Goal: Task Accomplishment & Management: Use online tool/utility

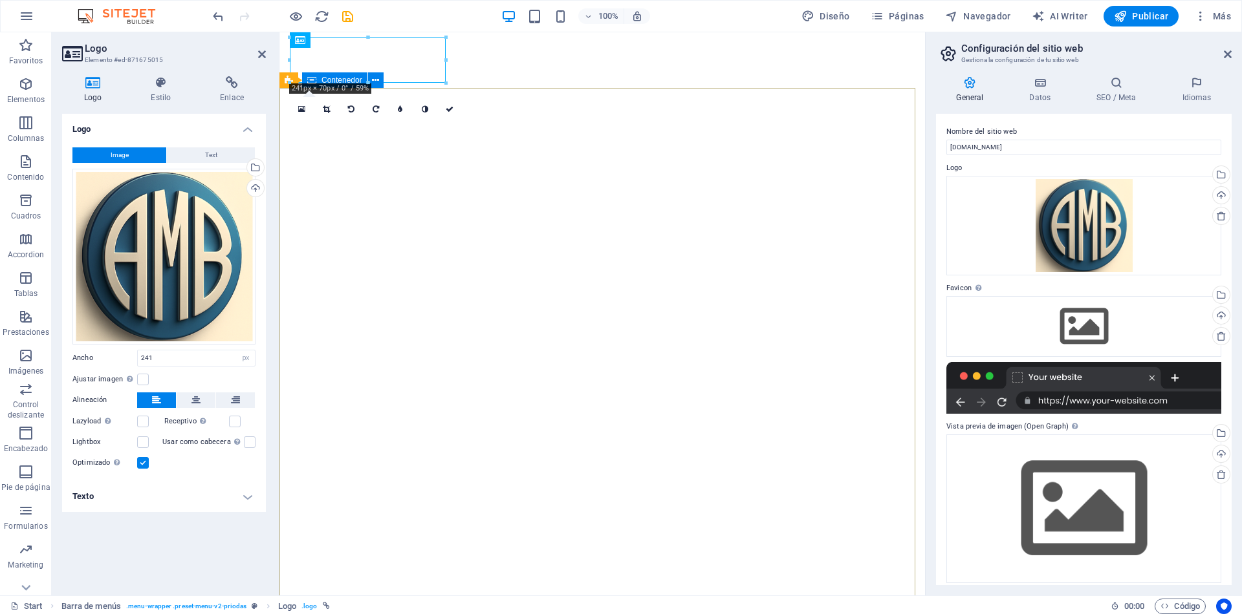
select select "px"
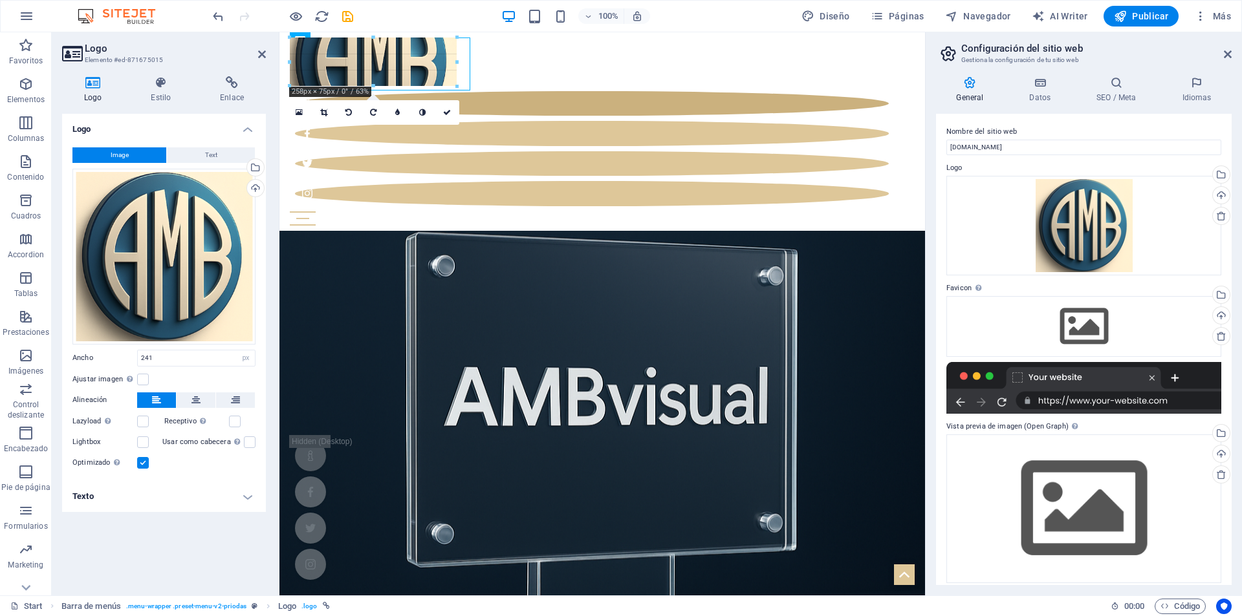
drag, startPoint x: 446, startPoint y: 82, endPoint x: 440, endPoint y: 85, distance: 6.7
type input "258"
click at [206, 158] on span "Text" at bounding box center [211, 155] width 12 height 16
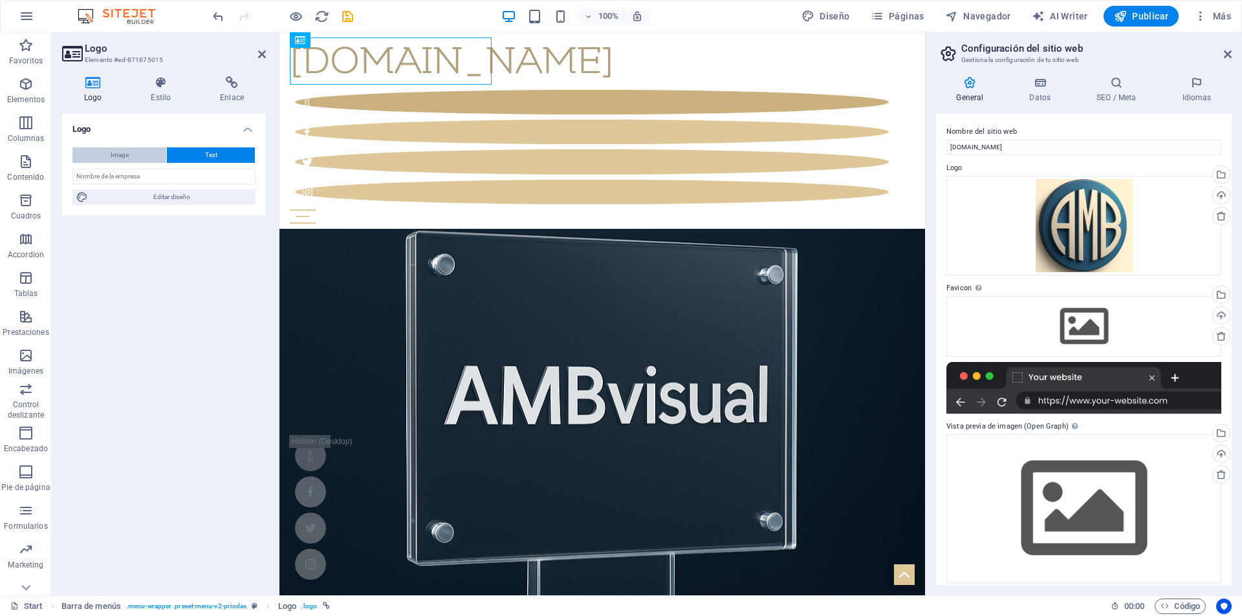
click at [148, 152] on button "Image" at bounding box center [119, 155] width 94 height 16
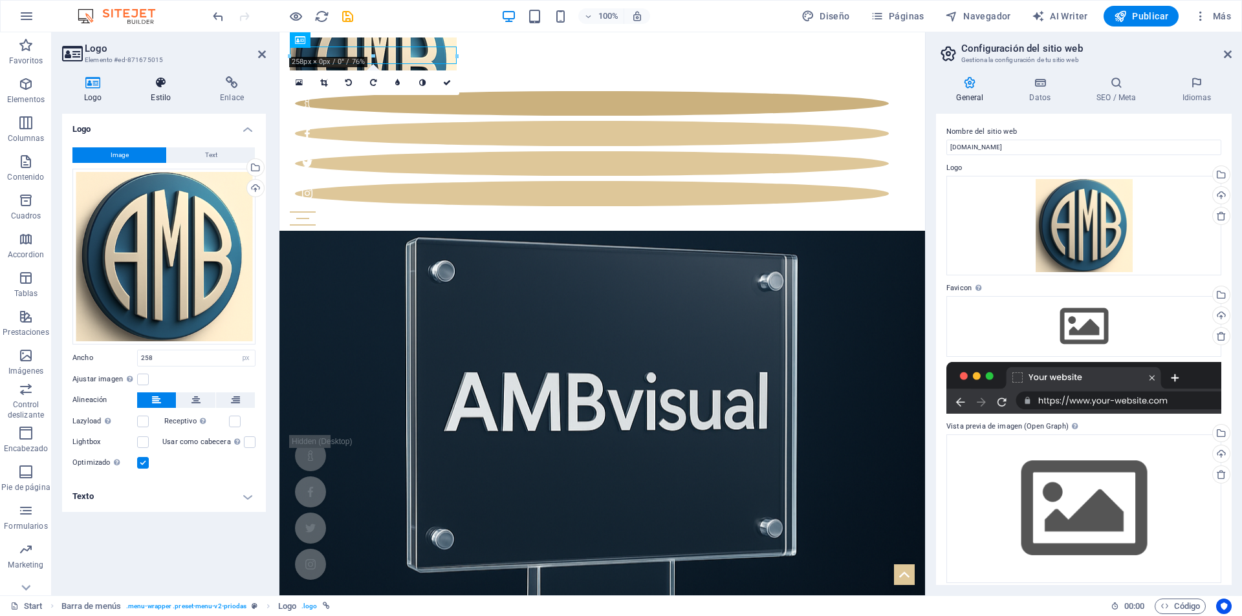
click at [147, 97] on h4 "Estilo" at bounding box center [163, 89] width 69 height 27
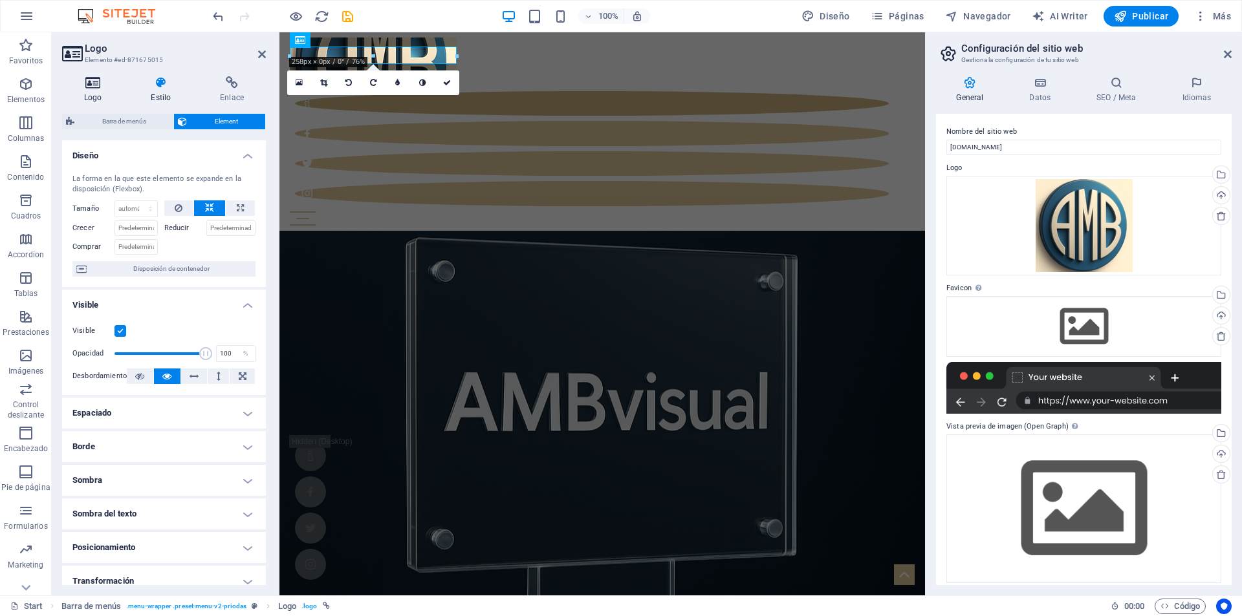
click at [104, 97] on h4 "Logo" at bounding box center [95, 89] width 67 height 27
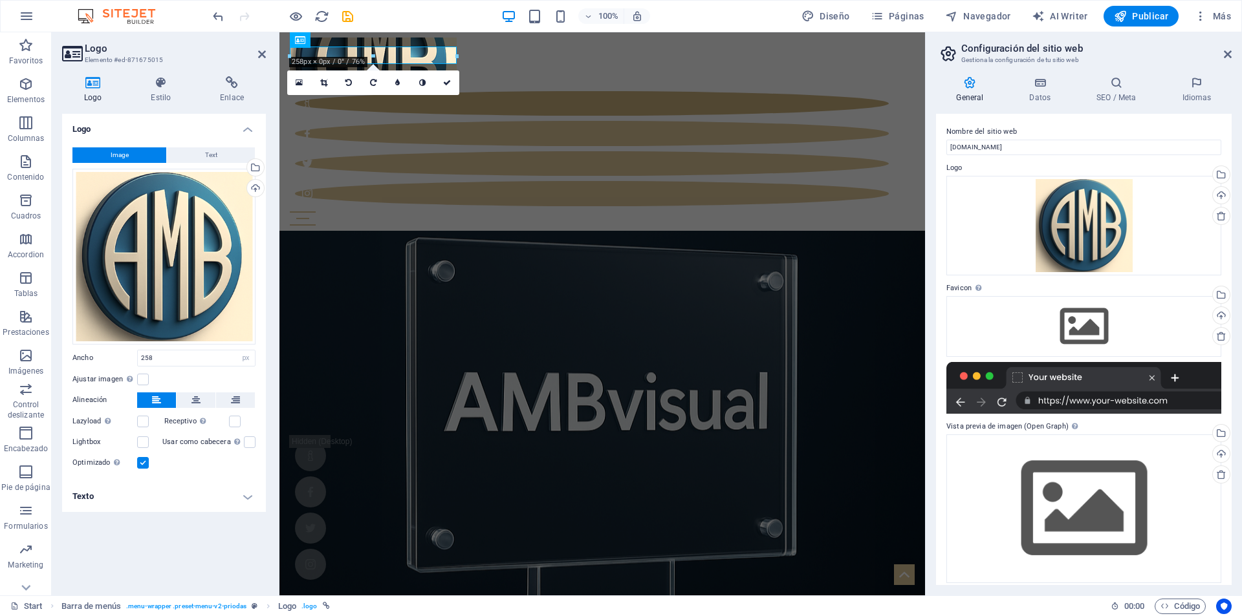
click at [184, 125] on h4 "Logo" at bounding box center [164, 125] width 204 height 23
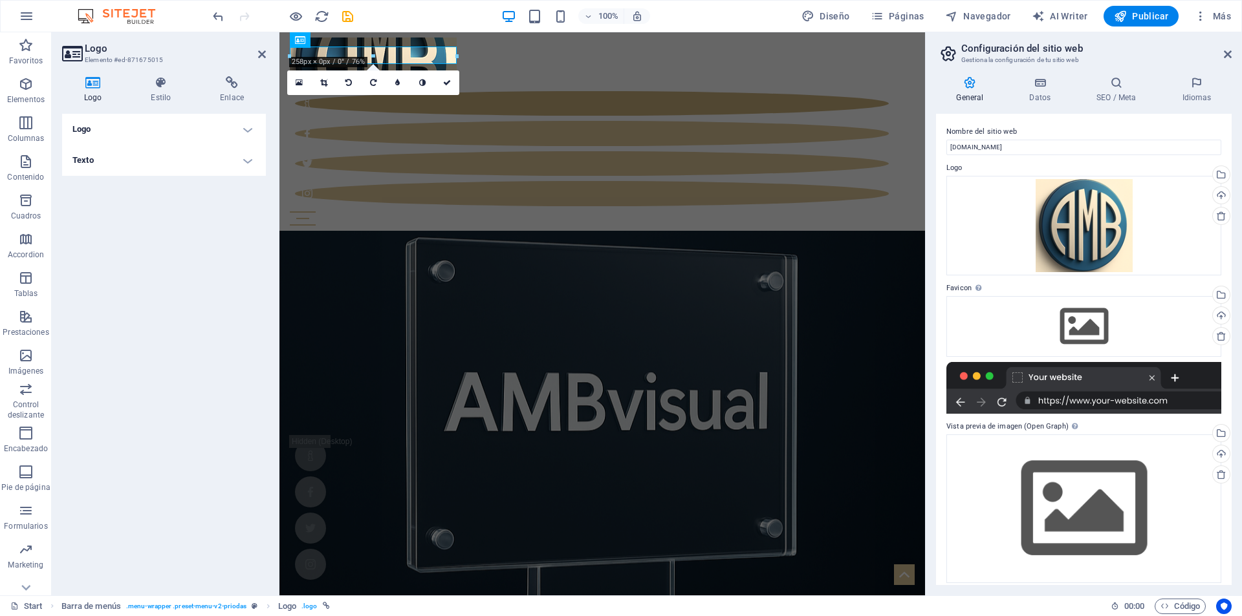
click at [204, 119] on h4 "Logo" at bounding box center [164, 129] width 204 height 31
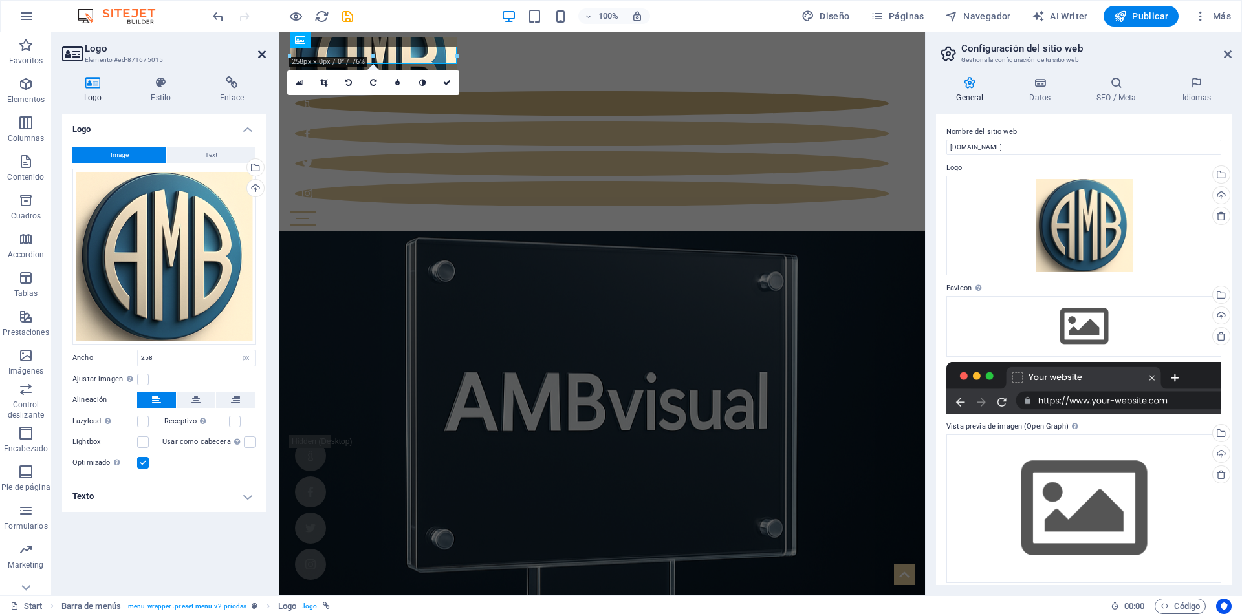
click at [259, 58] on icon at bounding box center [262, 54] width 8 height 10
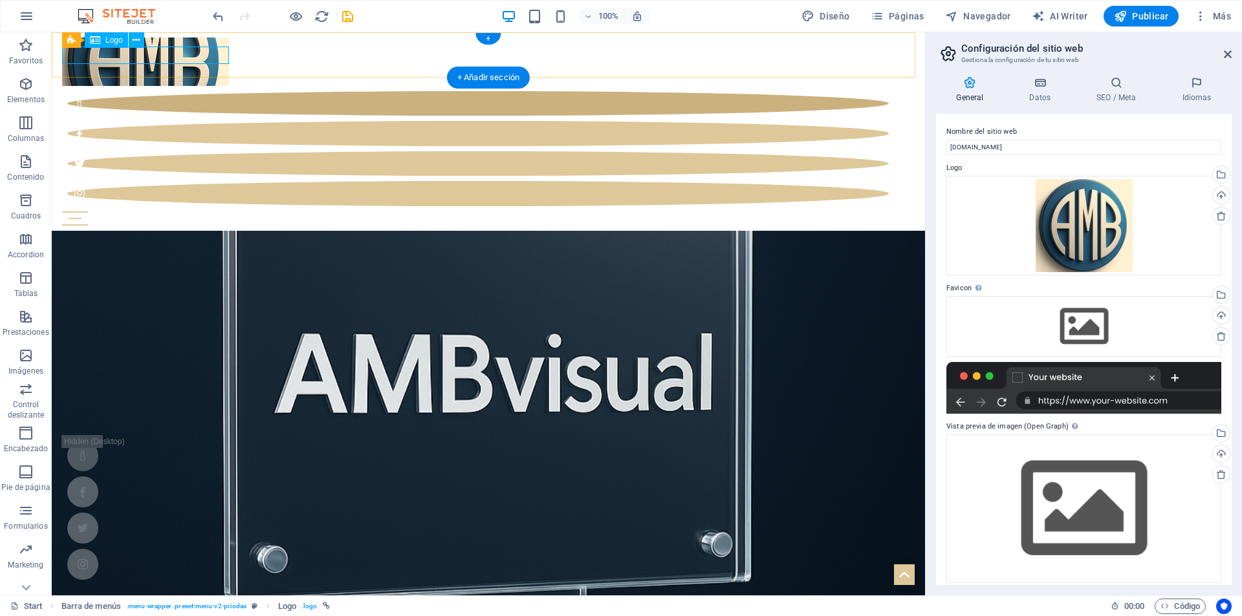
click at [122, 56] on div at bounding box center [488, 62] width 853 height 49
click at [149, 53] on div at bounding box center [488, 62] width 853 height 49
select select "px"
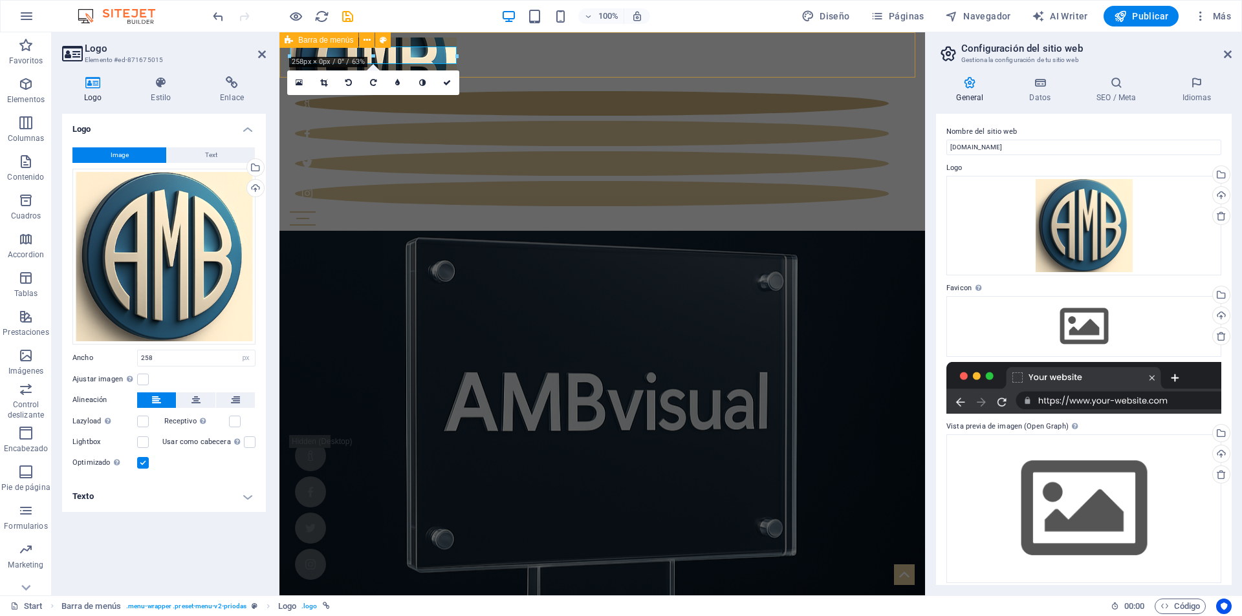
click at [506, 64] on div "Start Blog Wedding Stationery Bridal & Groom's fashion Florist Decorations & Ev…" at bounding box center [602, 131] width 646 height 199
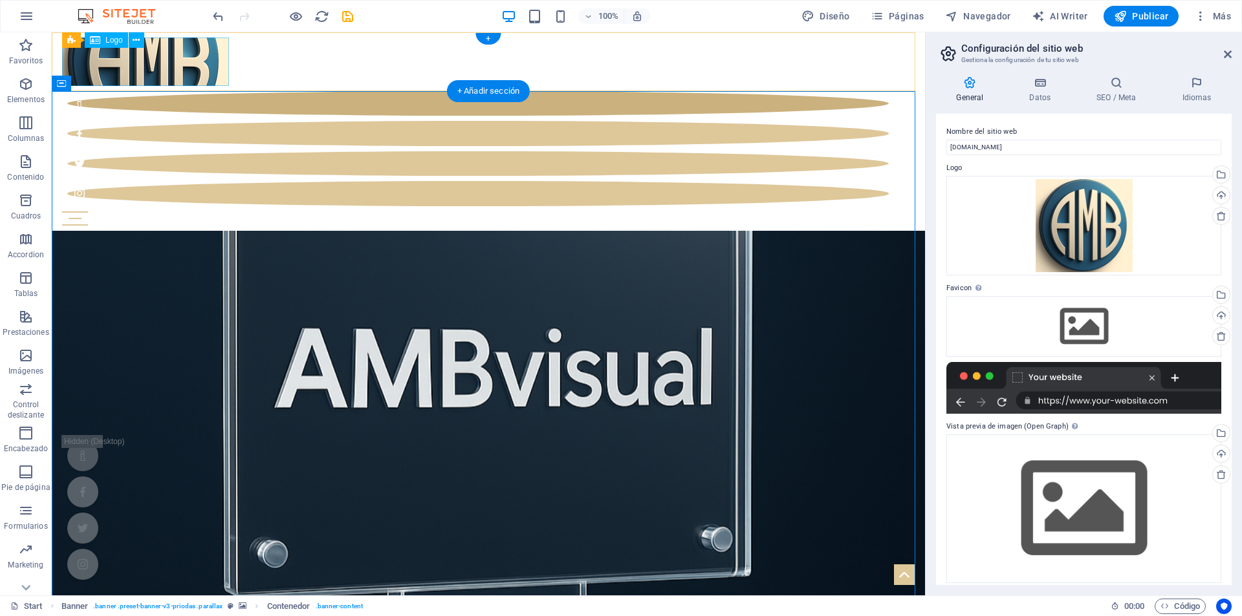
click at [156, 66] on div at bounding box center [488, 62] width 853 height 49
select select "px"
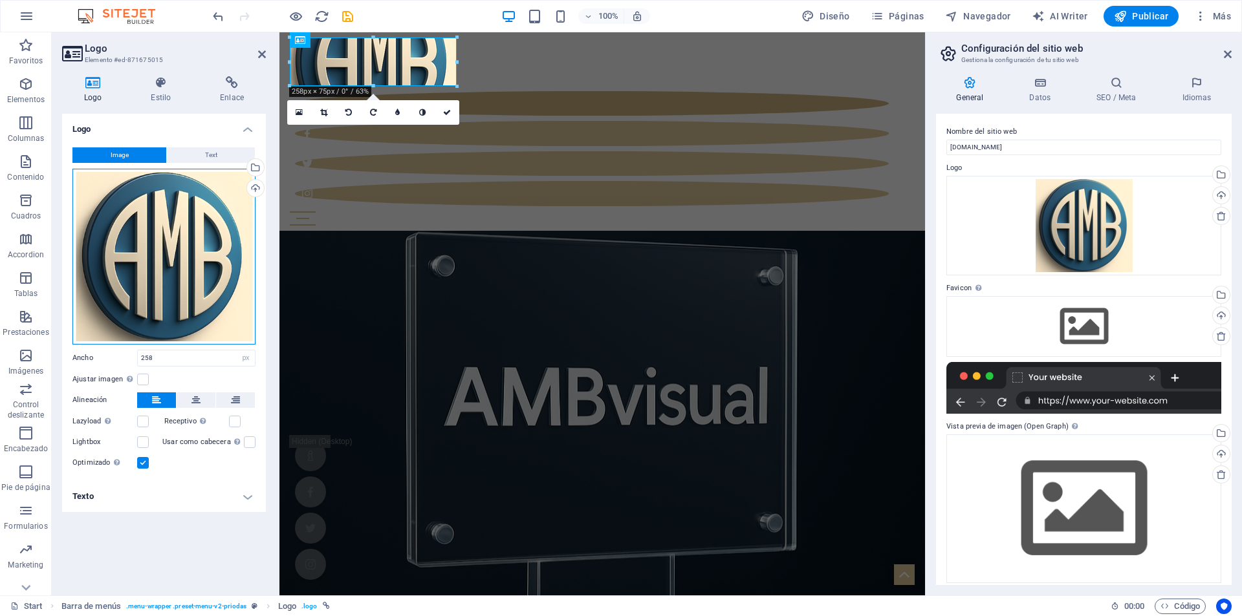
click at [199, 232] on div "Arrastra archivos aquí, haz clic para escoger archivos o selecciona archivos de…" at bounding box center [163, 257] width 183 height 176
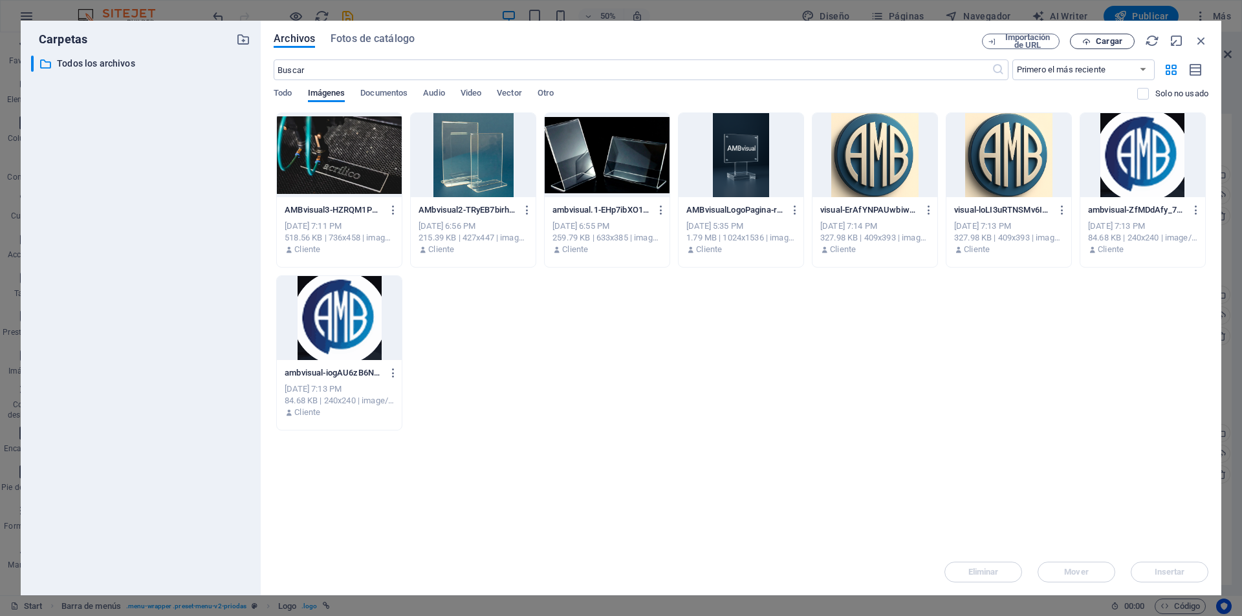
click at [1080, 41] on span "Cargar" at bounding box center [1102, 42] width 53 height 8
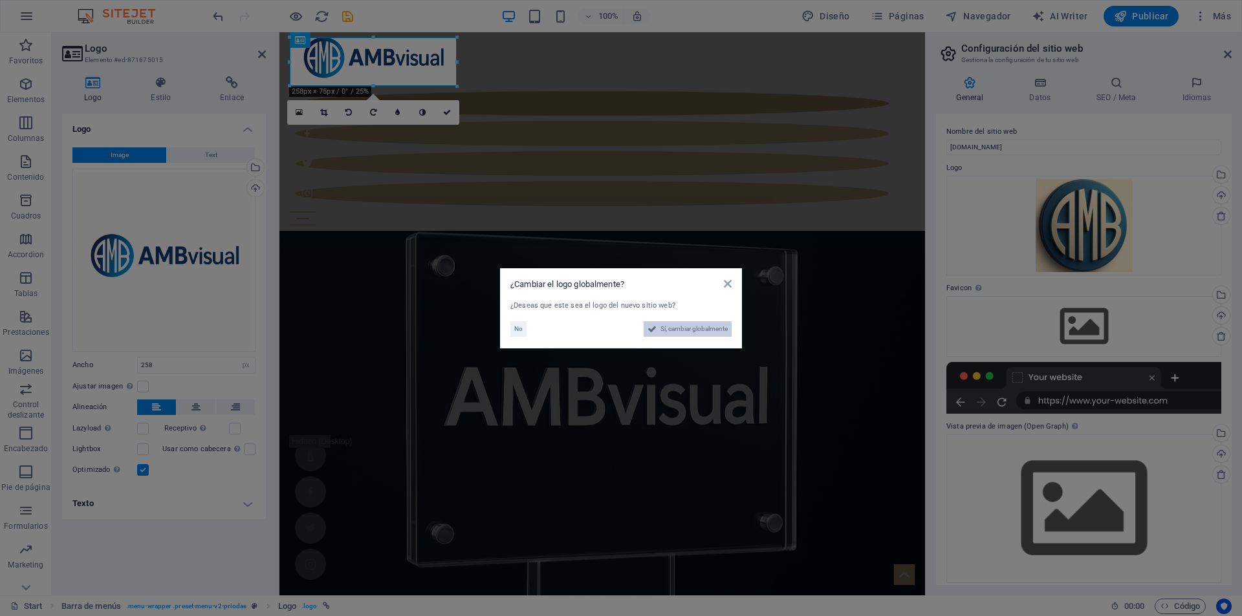
click at [663, 327] on span "Sí, cambiar globalmente" at bounding box center [693, 330] width 67 height 16
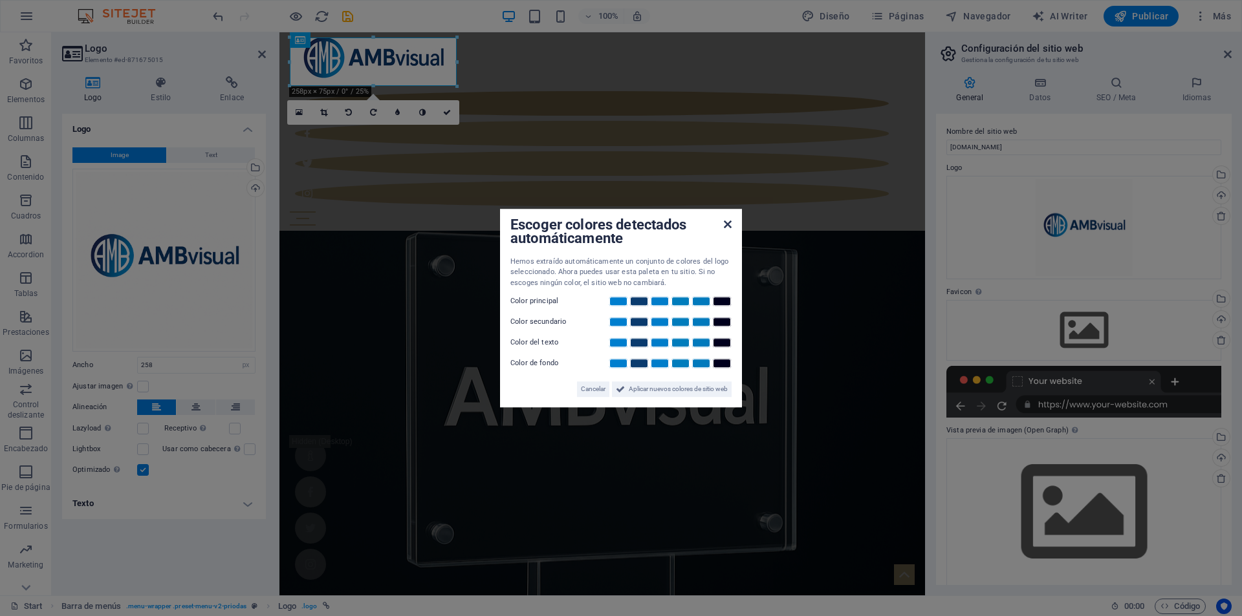
drag, startPoint x: 726, startPoint y: 228, endPoint x: 71, endPoint y: 48, distance: 680.2
click at [726, 228] on icon at bounding box center [728, 224] width 8 height 10
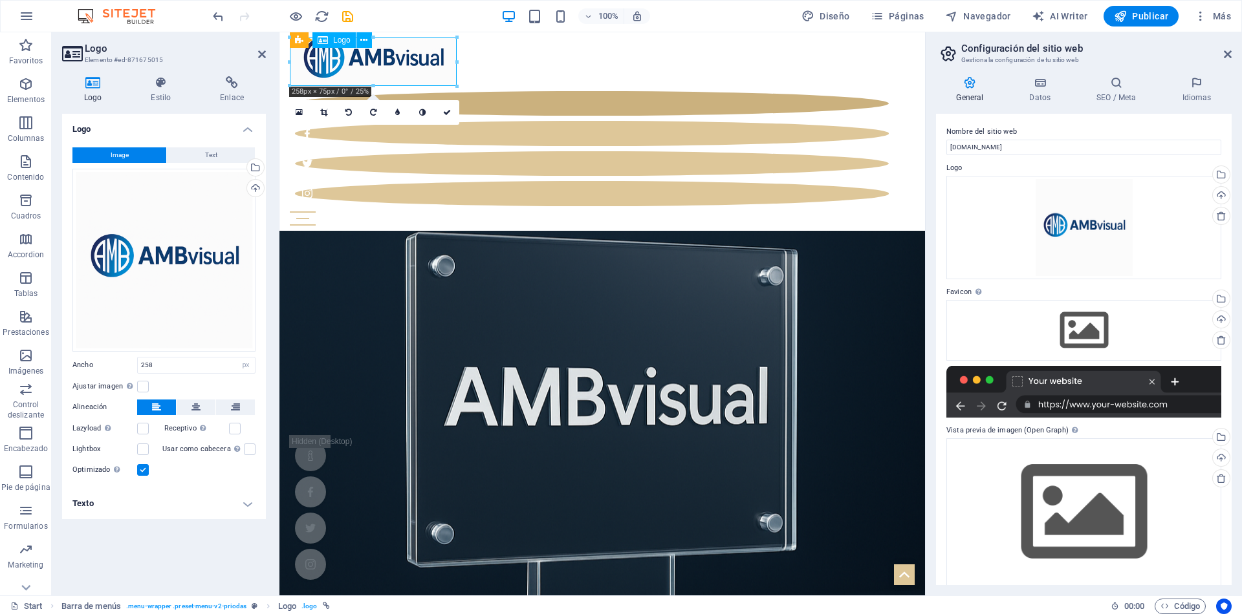
drag, startPoint x: 394, startPoint y: 59, endPoint x: 381, endPoint y: 64, distance: 13.9
click at [381, 64] on div at bounding box center [602, 62] width 625 height 49
drag, startPoint x: 426, startPoint y: 69, endPoint x: 415, endPoint y: 69, distance: 10.4
click at [420, 71] on div at bounding box center [602, 62] width 625 height 49
click at [403, 61] on div at bounding box center [602, 62] width 625 height 49
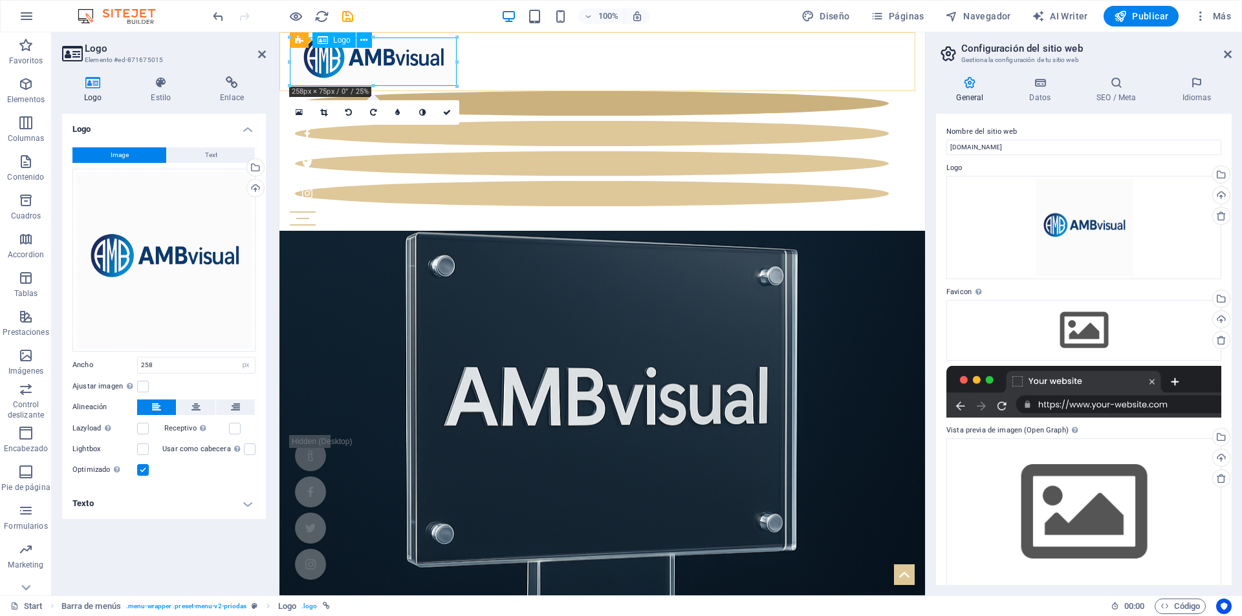
drag, startPoint x: 653, startPoint y: 116, endPoint x: 375, endPoint y: 72, distance: 281.1
click at [375, 59] on div at bounding box center [602, 62] width 625 height 49
click at [362, 65] on div at bounding box center [602, 62] width 625 height 49
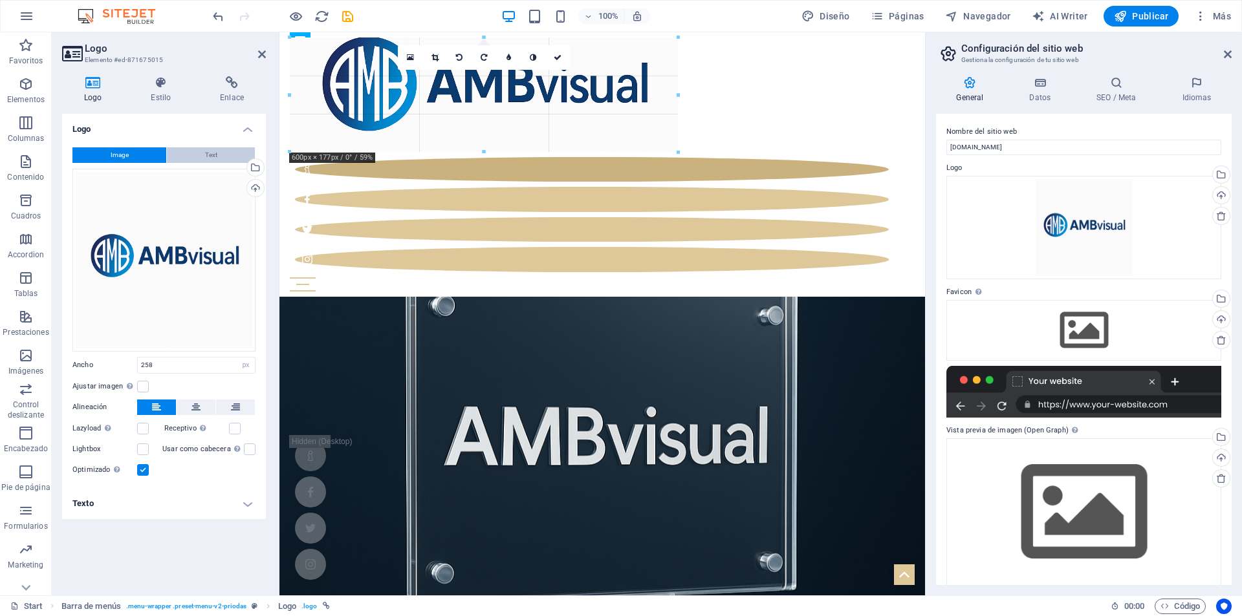
click at [186, 150] on button "Text" at bounding box center [211, 155] width 88 height 16
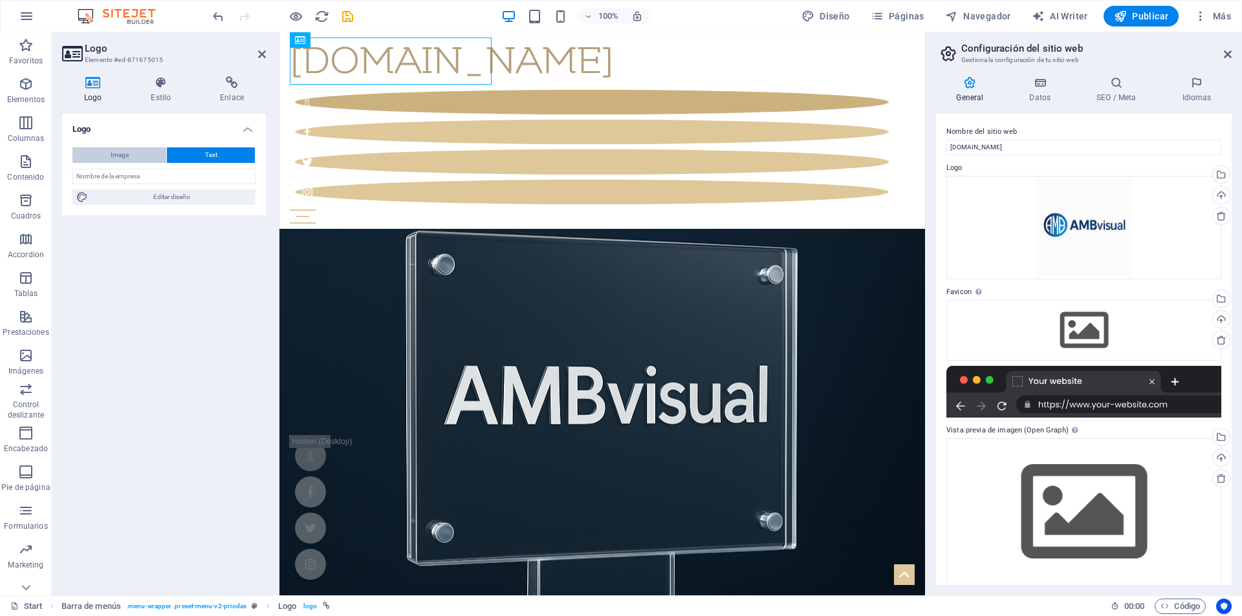
click at [145, 154] on button "Image" at bounding box center [119, 155] width 94 height 16
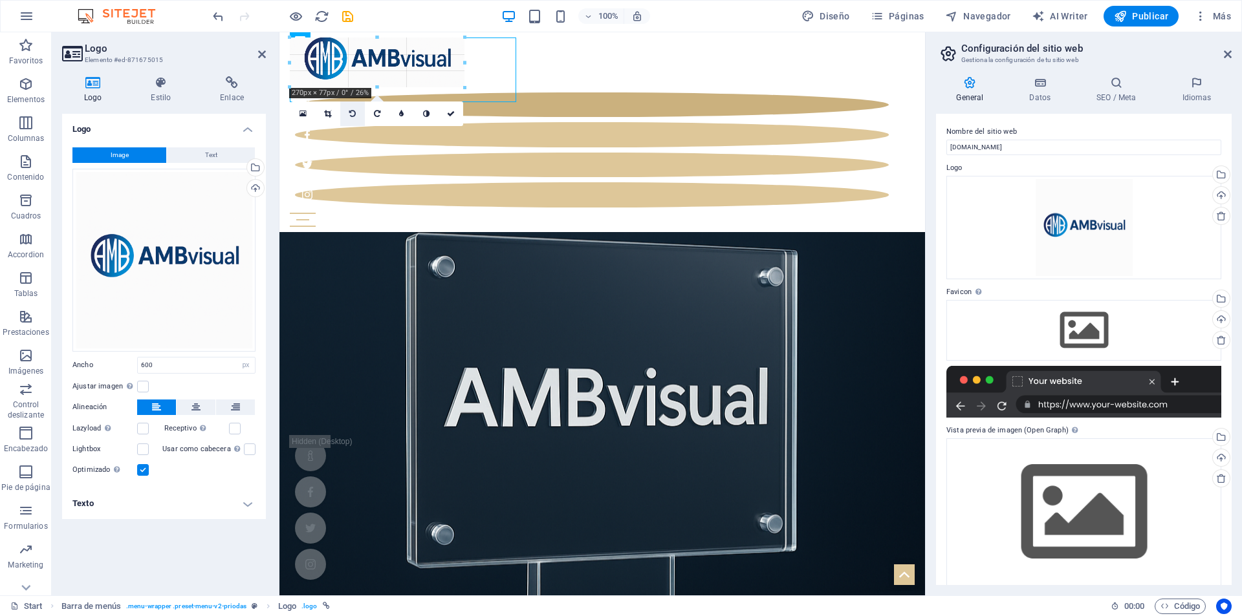
drag, startPoint x: 677, startPoint y: 40, endPoint x: 344, endPoint y: 102, distance: 338.3
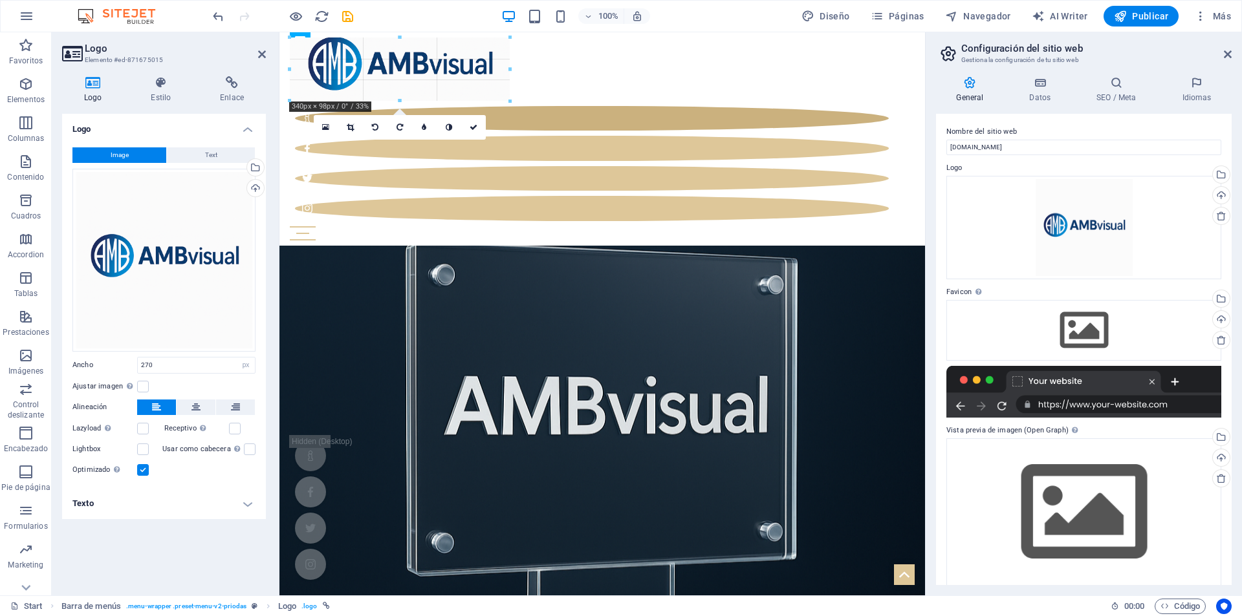
drag, startPoint x: 466, startPoint y: 36, endPoint x: 515, endPoint y: 26, distance: 50.2
type input "340"
click at [554, 68] on div "Start Blog Wedding Stationery Bridal & Groom's fashion Florist Decorations & Ev…" at bounding box center [602, 139] width 646 height 214
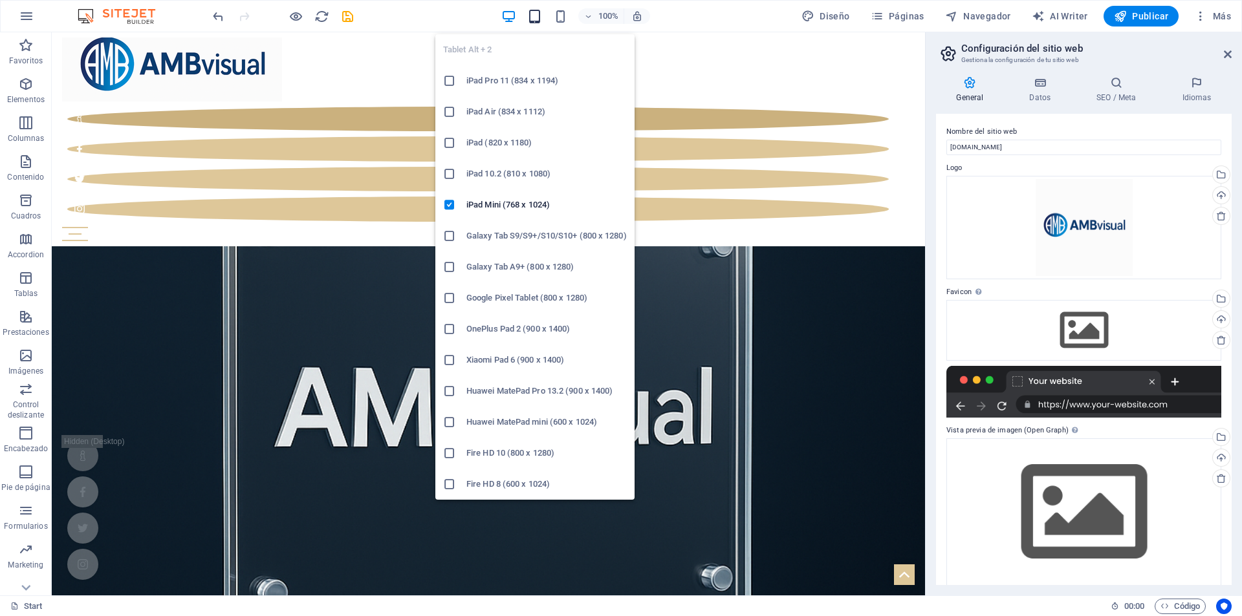
click at [538, 19] on icon "button" at bounding box center [534, 16] width 15 height 15
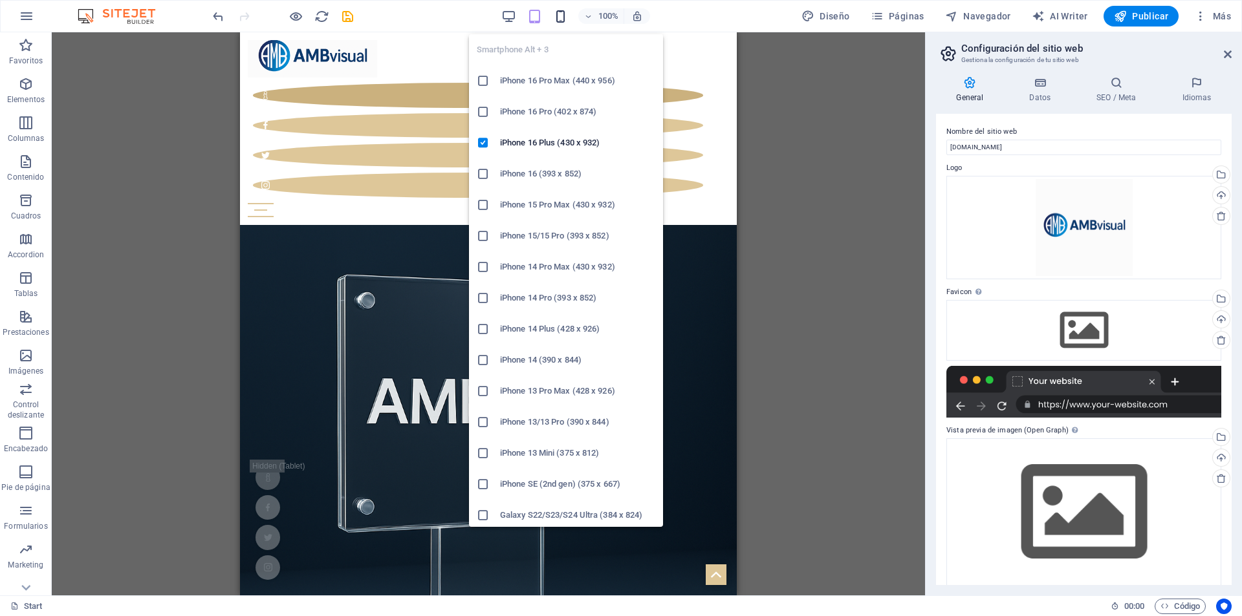
click at [565, 11] on icon "button" at bounding box center [560, 16] width 15 height 15
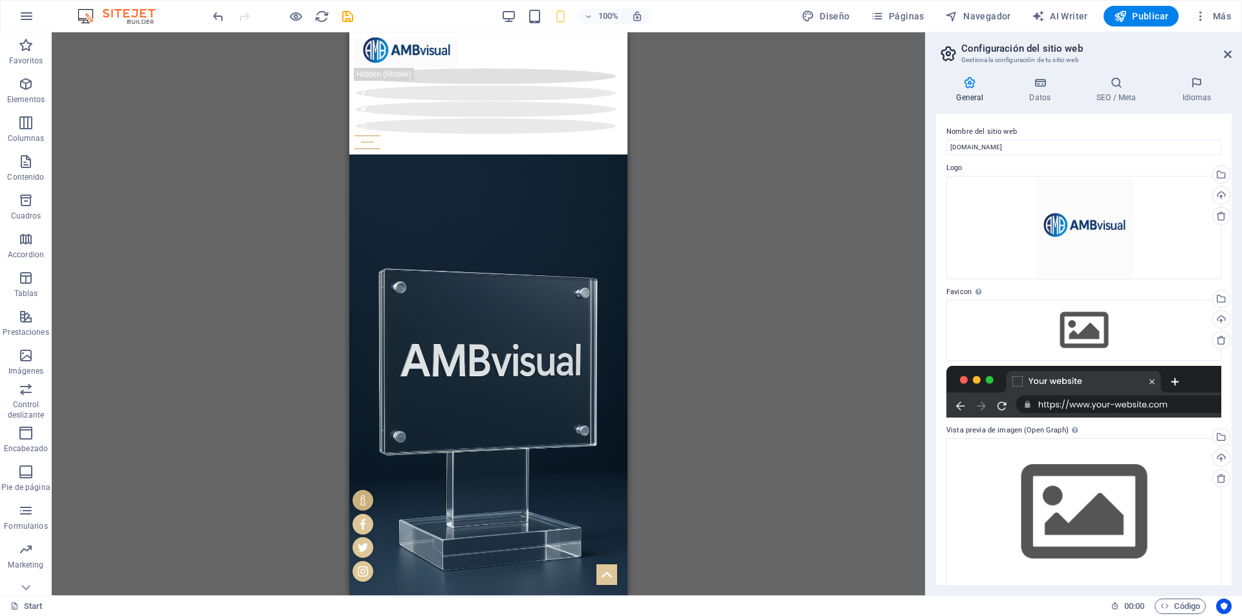
click at [78, 616] on div "Start 00 : 00 Código" at bounding box center [621, 606] width 1242 height 21
